Goal: Task Accomplishment & Management: Manage account settings

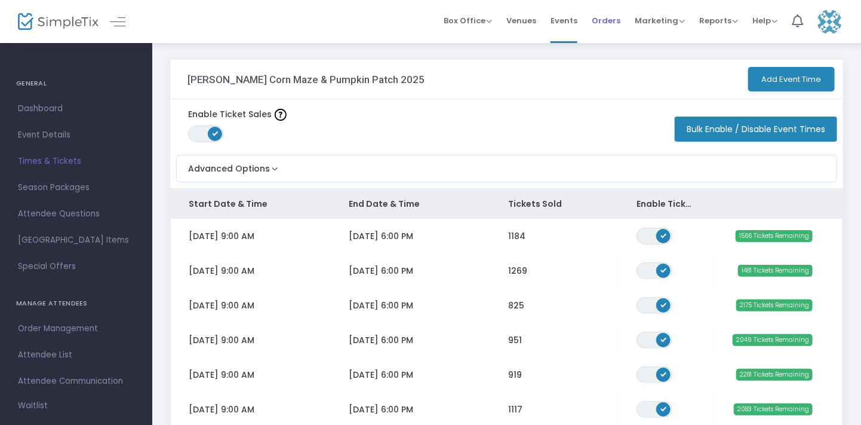
click at [605, 26] on span "Orders" at bounding box center [606, 20] width 29 height 30
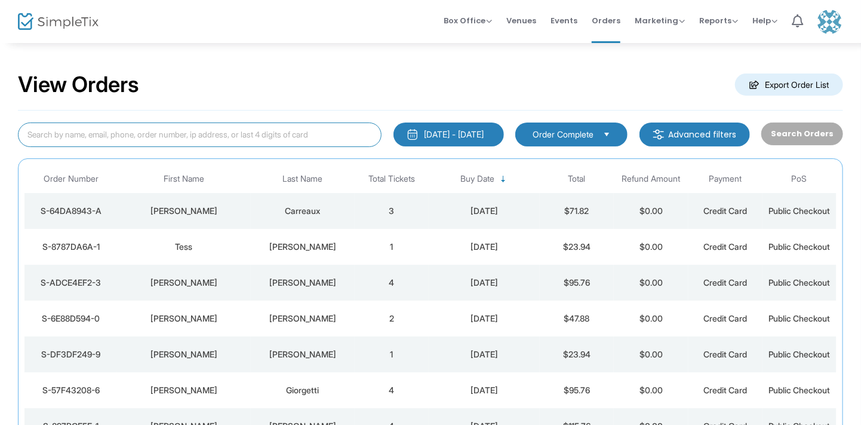
click at [271, 130] on input at bounding box center [200, 134] width 364 height 24
click at [271, 130] on input "ton" at bounding box center [200, 134] width 364 height 24
type input "[PERSON_NAME]"
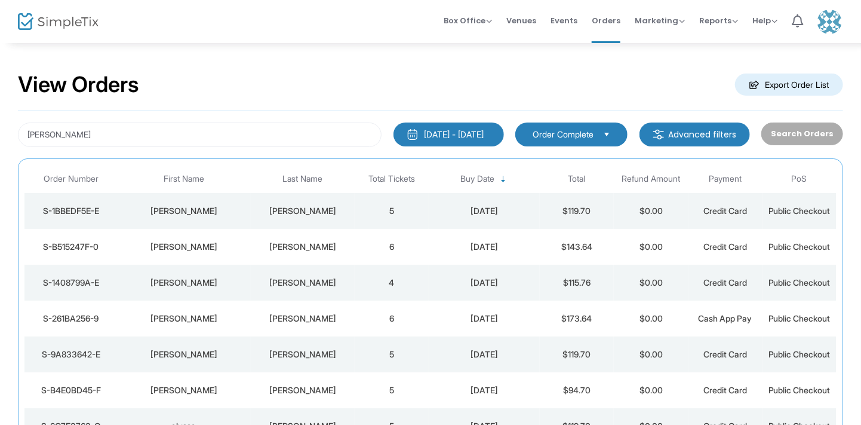
click at [281, 386] on div "[PERSON_NAME]" at bounding box center [303, 390] width 98 height 12
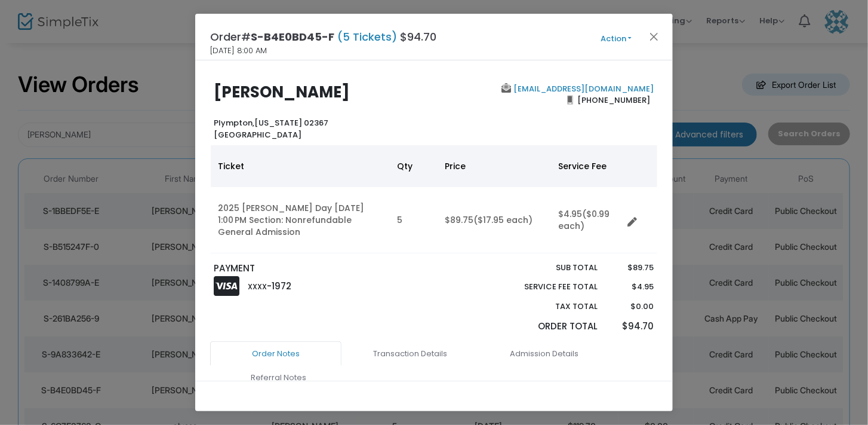
click at [620, 42] on button "Action" at bounding box center [616, 38] width 72 height 13
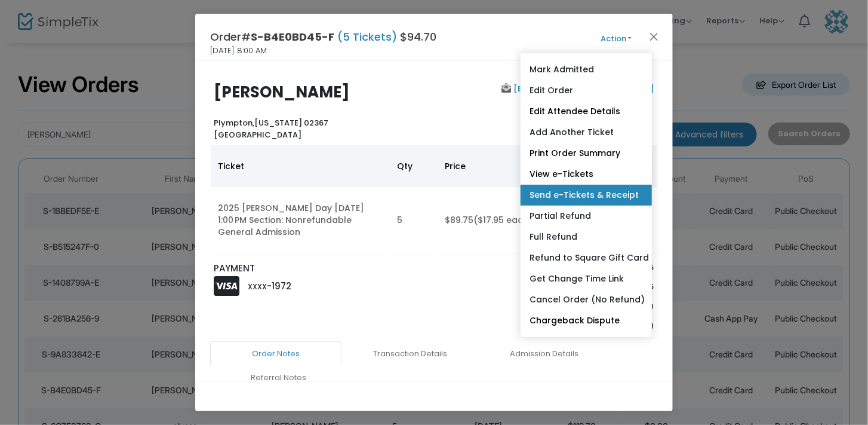
click at [589, 199] on link "Send e-Tickets & Receipt" at bounding box center [586, 195] width 131 height 21
type input "[EMAIL_ADDRESS][DOMAIN_NAME]"
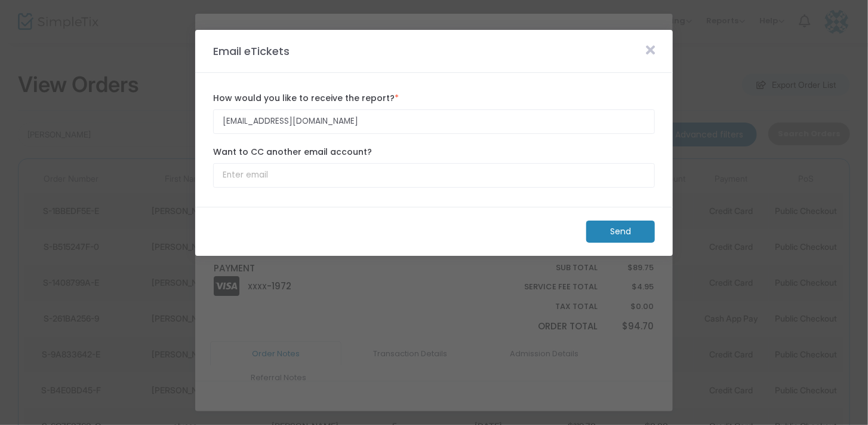
click at [638, 222] on m-button "Send" at bounding box center [620, 231] width 69 height 22
